Goal: Information Seeking & Learning: Learn about a topic

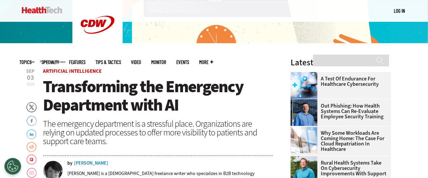
scroll to position [166, 0]
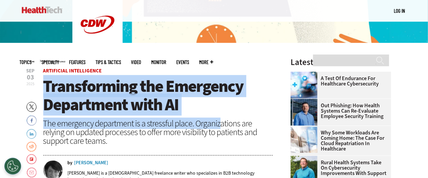
drag, startPoint x: 44, startPoint y: 87, endPoint x: 217, endPoint y: 119, distance: 176.3
click at [217, 119] on header "[DATE] Twitter Facebook LinkedIn Reddit Flipboard Email Artificial Intelligence…" at bounding box center [158, 129] width 230 height 123
click at [214, 117] on header "[DATE] Twitter Facebook LinkedIn Reddit Flipboard Email Artificial Intelligence…" at bounding box center [158, 129] width 230 height 123
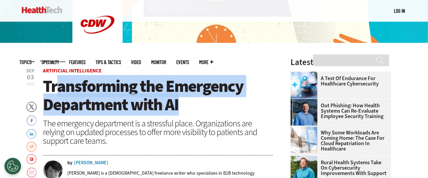
drag, startPoint x: 183, startPoint y: 104, endPoint x: 26, endPoint y: 82, distance: 158.3
click at [43, 81] on header "[DATE] Twitter Facebook LinkedIn Reddit Flipboard Email Artificial Intelligence…" at bounding box center [158, 129] width 230 height 123
click at [45, 84] on span "Transforming the Emergency Department with AI" at bounding box center [143, 95] width 200 height 41
drag, startPoint x: 45, startPoint y: 84, endPoint x: 184, endPoint y: 104, distance: 139.7
click at [184, 104] on h1 "Transforming the Emergency Department with AI" at bounding box center [158, 95] width 230 height 37
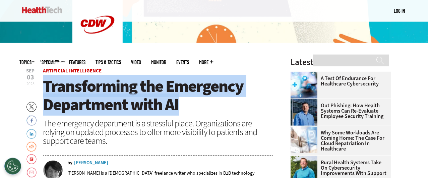
copy span "Transforming the Emergency Department with AI"
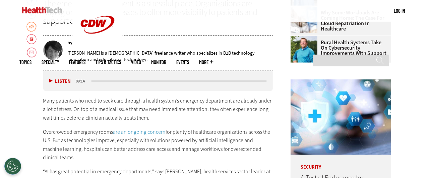
scroll to position [286, 0]
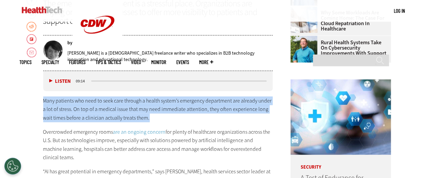
drag, startPoint x: 161, startPoint y: 119, endPoint x: 43, endPoint y: 97, distance: 119.5
click at [43, 97] on p "Many patients who need to seek care through a health system’s emergency departm…" at bounding box center [158, 109] width 230 height 26
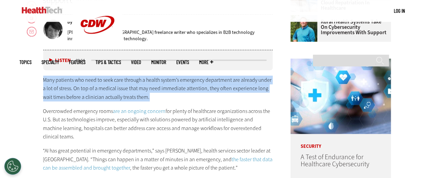
scroll to position [307, 0]
drag, startPoint x: 44, startPoint y: 113, endPoint x: 271, endPoint y: 129, distance: 228.0
click at [271, 129] on p "Overcrowded emergency rooms are an ongoing concern for plenty of healthcare org…" at bounding box center [158, 124] width 230 height 34
copy p "Overcrowded emergency rooms are an ongoing concern for plenty of healthcare org…"
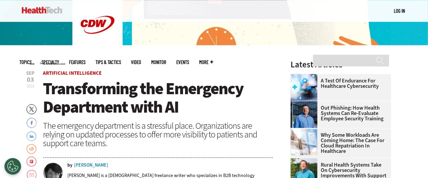
scroll to position [162, 0]
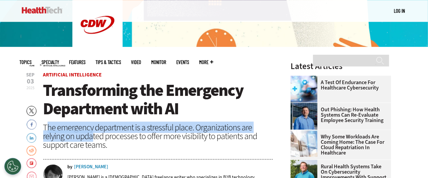
drag, startPoint x: 46, startPoint y: 128, endPoint x: 71, endPoint y: 136, distance: 27.0
click at [71, 136] on div "The emergency department is a stressful place. Organizations are relying on upd…" at bounding box center [158, 136] width 230 height 26
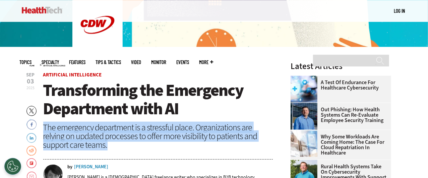
drag, startPoint x: 83, startPoint y: 145, endPoint x: 45, endPoint y: 128, distance: 41.5
click at [45, 128] on div "The emergency department is a stressful place. Organizations are relying on upd…" at bounding box center [158, 136] width 230 height 26
copy div "The emergency department is a stressful place. Organizations are relying on upd…"
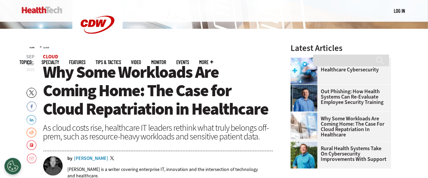
scroll to position [181, 0]
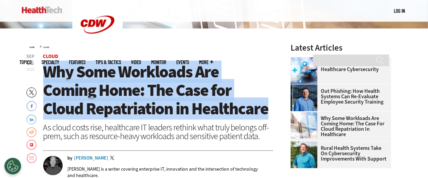
drag, startPoint x: 46, startPoint y: 70, endPoint x: 266, endPoint y: 111, distance: 224.2
click at [266, 111] on span "Why Some Workloads Are Coming Home: The Case for Cloud Repatriation in Healthca…" at bounding box center [155, 90] width 225 height 59
copy span "Why Some Workloads Are Coming Home: The Case for Cloud Repatriation in Healthca…"
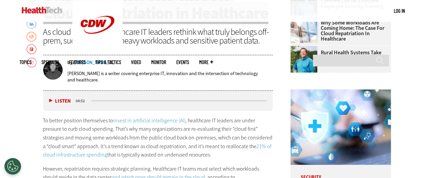
scroll to position [307, 0]
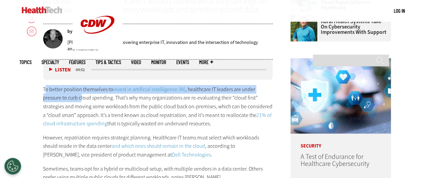
drag, startPoint x: 46, startPoint y: 88, endPoint x: 82, endPoint y: 101, distance: 38.0
click at [82, 101] on p "To better position themselves to invest in artificial intelligence (AI) , healt…" at bounding box center [158, 106] width 230 height 43
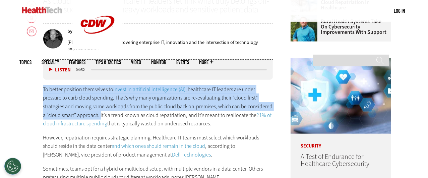
drag, startPoint x: 101, startPoint y: 115, endPoint x: 37, endPoint y: 85, distance: 70.9
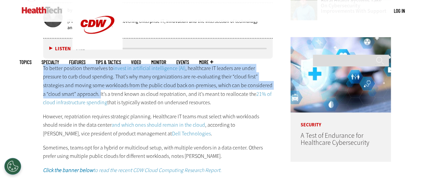
scroll to position [328, 0]
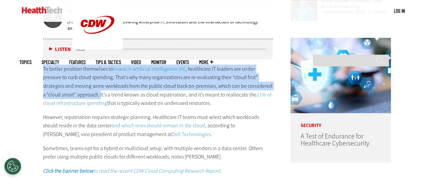
copy p "To better position themselves to invest in artificial intelligence (AI) , healt…"
